Goal: Task Accomplishment & Management: Manage account settings

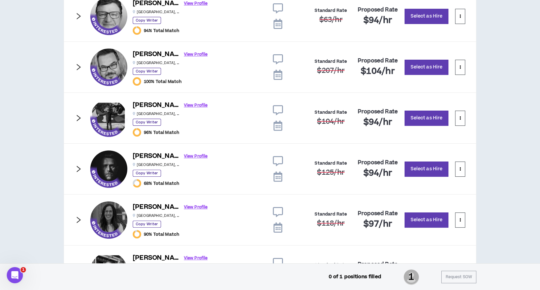
click at [78, 219] on icon "right" at bounding box center [79, 219] width 4 height 6
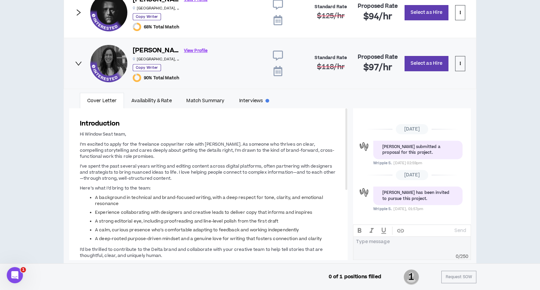
scroll to position [539, 0]
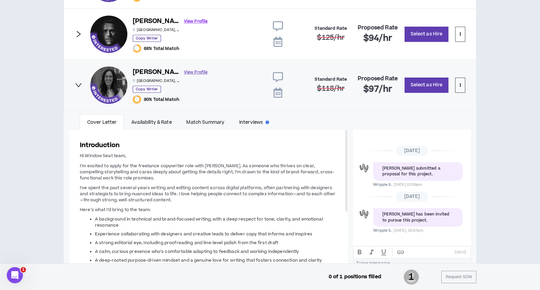
click at [184, 70] on link "View Profile" at bounding box center [196, 72] width 24 height 12
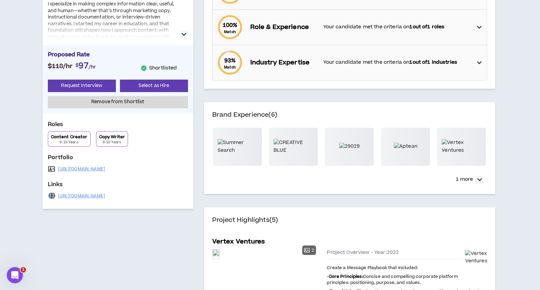
scroll to position [224, 0]
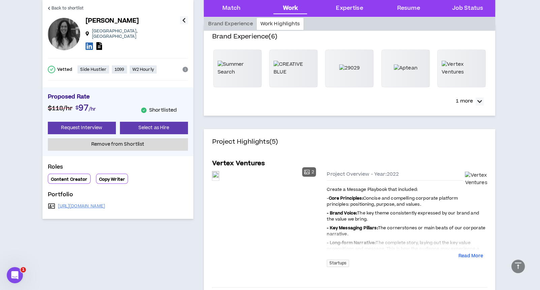
drag, startPoint x: 116, startPoint y: 203, endPoint x: 57, endPoint y: 202, distance: 58.6
click at [57, 202] on div "[URL][DOMAIN_NAME]" at bounding box center [118, 205] width 140 height 9
copy link "[URL][DOMAIN_NAME]"
click at [52, 6] on span "Back to shortlist" at bounding box center [68, 8] width 32 height 6
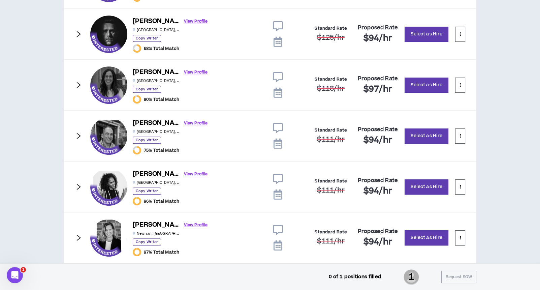
scroll to position [651, 0]
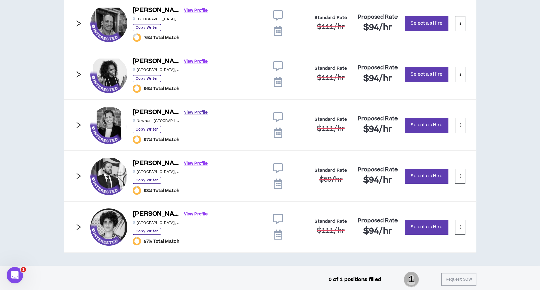
click at [196, 112] on link "View Profile" at bounding box center [196, 112] width 24 height 12
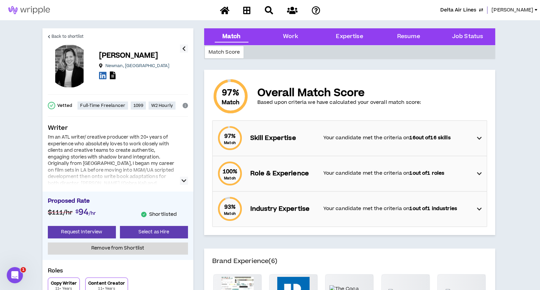
scroll to position [180, 0]
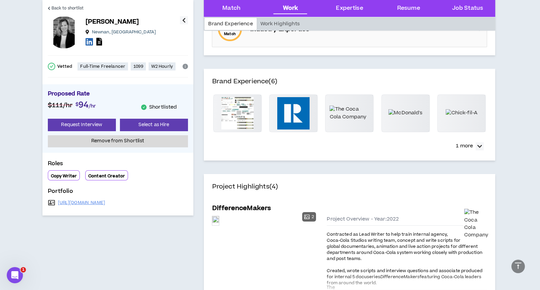
drag, startPoint x: 141, startPoint y: 201, endPoint x: 57, endPoint y: 203, distance: 83.5
click at [57, 203] on div "[URL][DOMAIN_NAME]" at bounding box center [118, 202] width 140 height 9
copy link "[URL][DOMAIN_NAME]"
click at [56, 6] on span "Back to shortlist" at bounding box center [68, 8] width 32 height 6
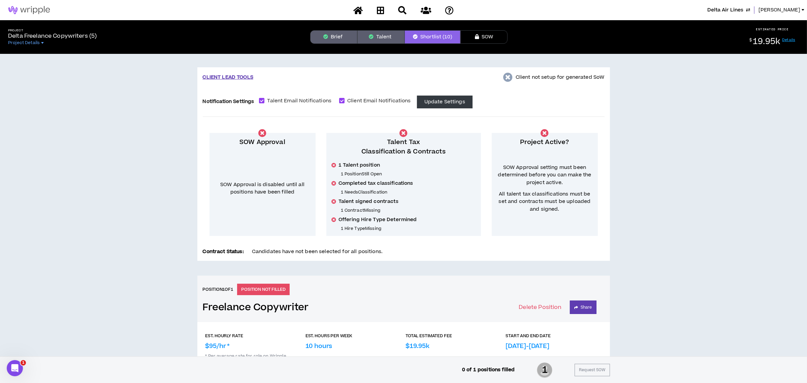
click at [540, 10] on span "Delta Air Lines" at bounding box center [725, 9] width 36 height 7
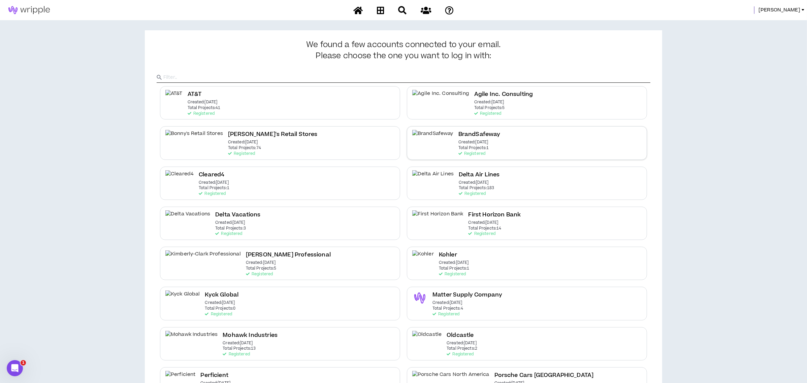
click at [483, 146] on p "Total Projects: 1" at bounding box center [473, 148] width 31 height 5
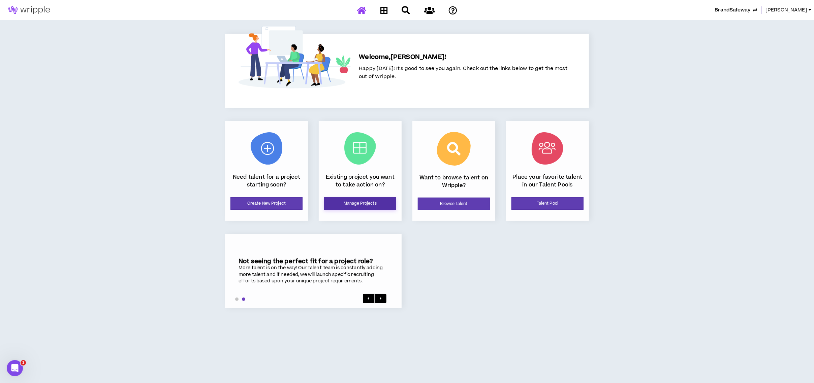
click at [346, 203] on link "Manage Projects" at bounding box center [360, 203] width 72 height 12
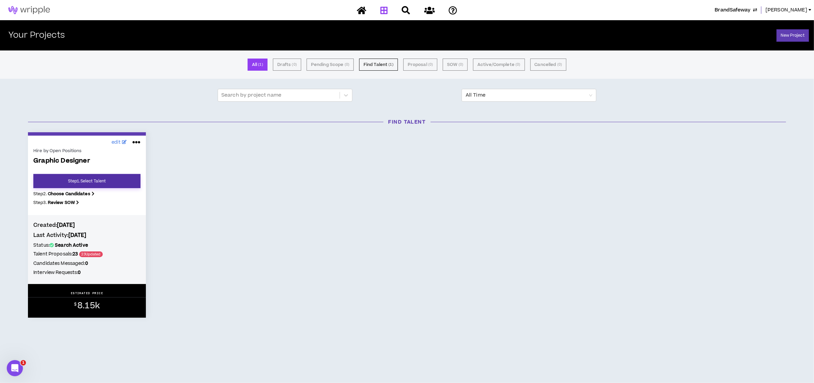
click at [109, 180] on link "Step 1 . Select Talent" at bounding box center [86, 181] width 107 height 14
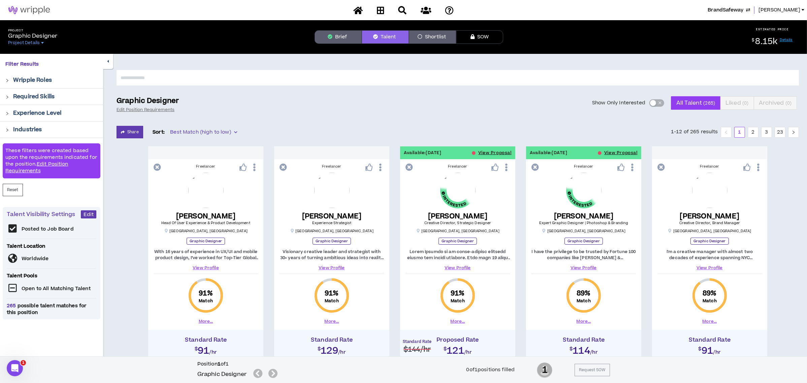
click at [540, 103] on div "button" at bounding box center [653, 103] width 6 height 6
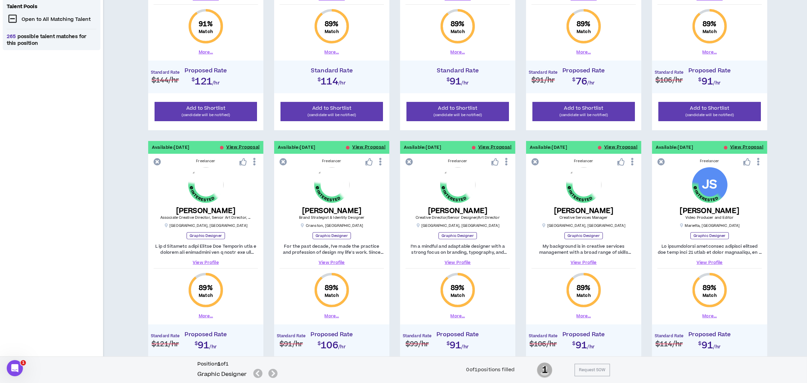
scroll to position [45, 0]
